Goal: Submit feedback/report problem

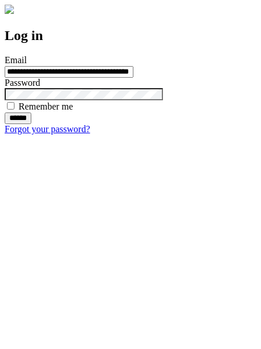
click at [31, 124] on input "******" at bounding box center [18, 118] width 27 height 12
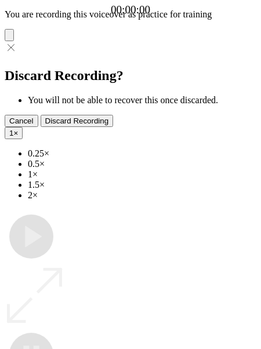
type input "**********"
